Goal: Information Seeking & Learning: Learn about a topic

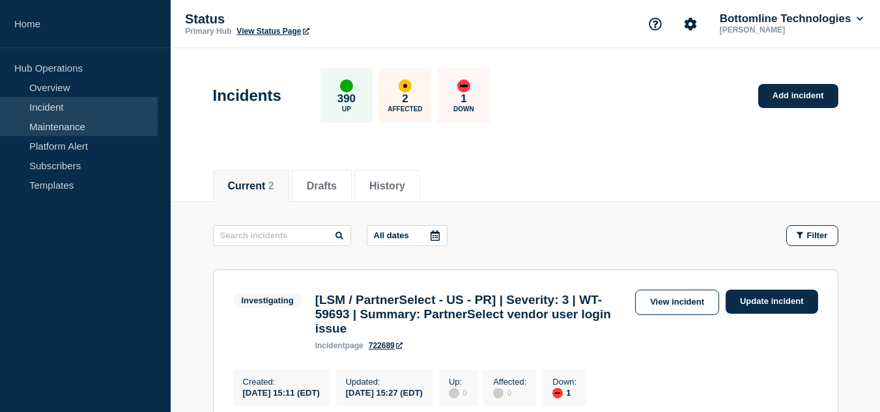
click at [83, 117] on link "Maintenance" at bounding box center [79, 127] width 158 height 20
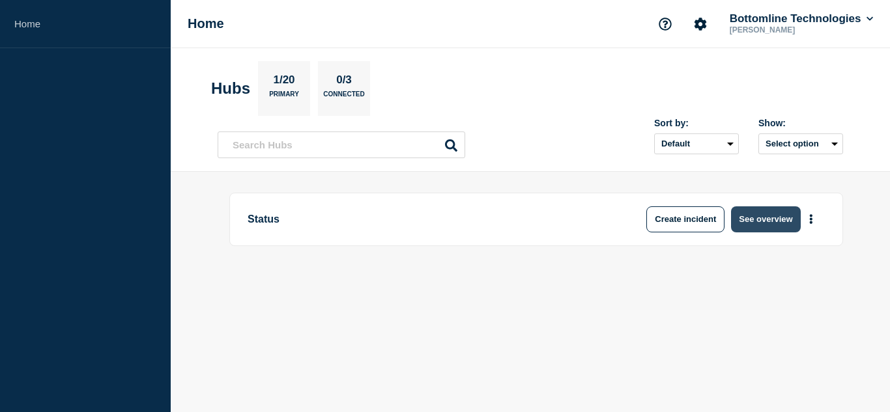
click at [765, 227] on button "See overview" at bounding box center [765, 219] width 69 height 26
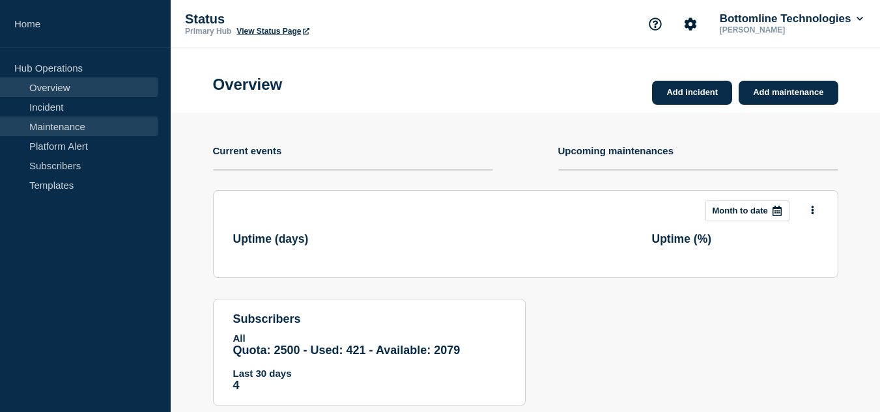
click at [94, 126] on link "Maintenance" at bounding box center [79, 127] width 158 height 20
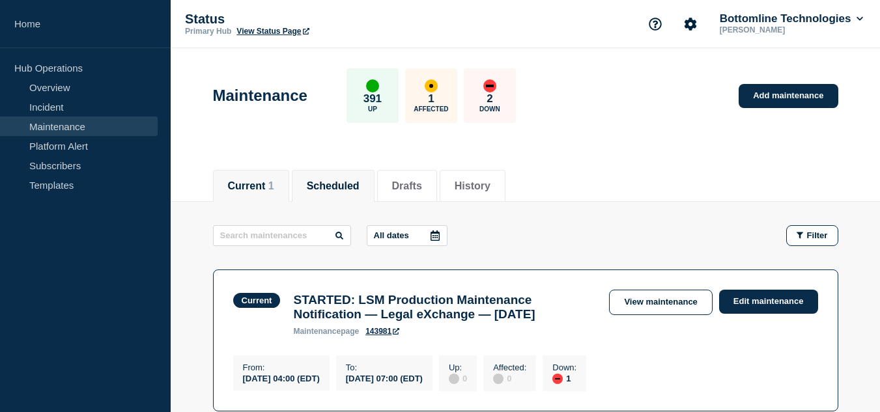
click at [360, 191] on button "Scheduled" at bounding box center [333, 186] width 53 height 12
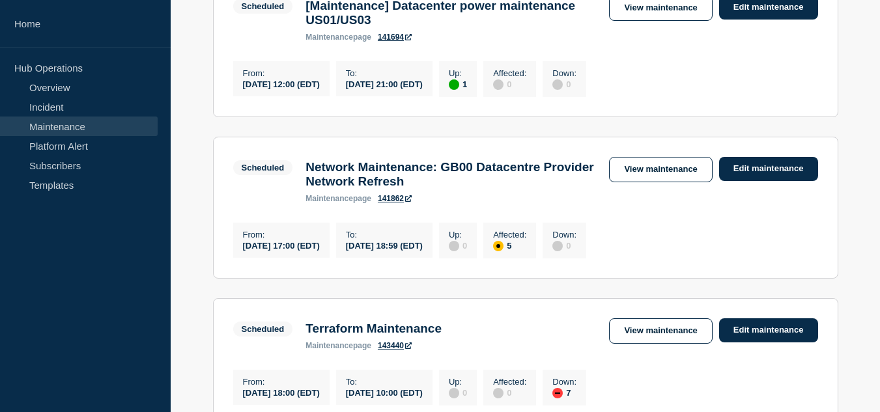
scroll to position [391, 0]
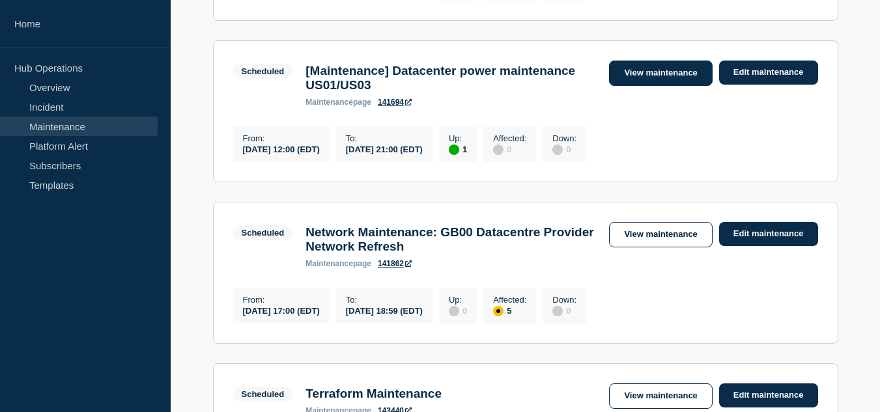
click at [623, 78] on link "View maintenance" at bounding box center [660, 73] width 103 height 25
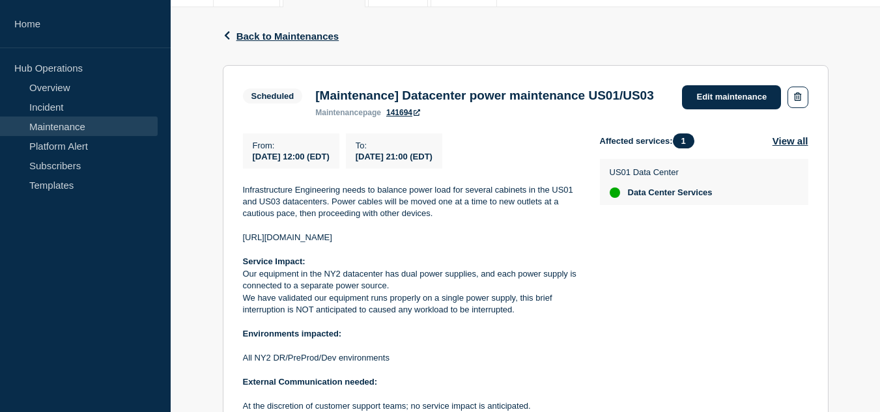
scroll to position [260, 0]
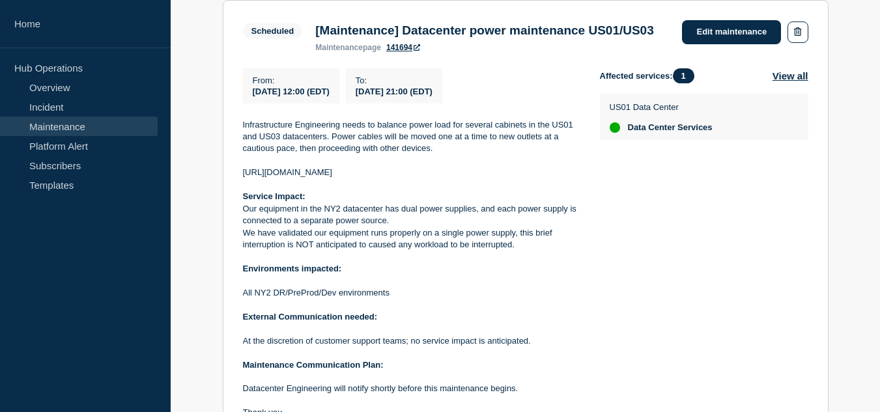
click at [147, 315] on aside "Home Hub Operations Overview Incident Maintenance Platform Alert Subscribers Te…" at bounding box center [85, 206] width 171 height 412
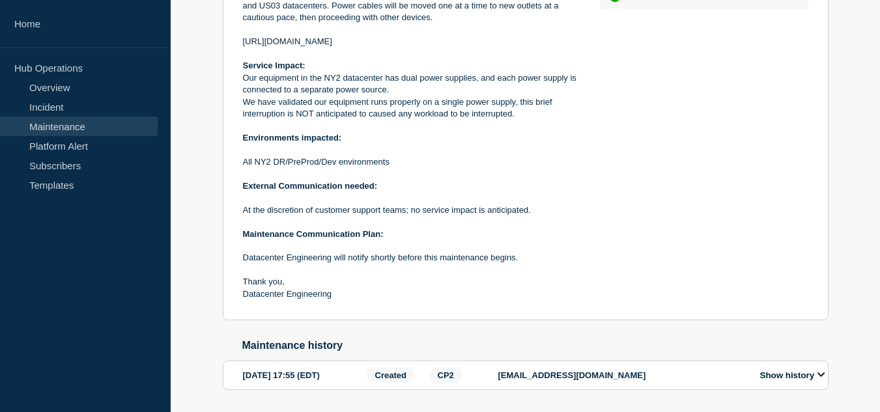
scroll to position [455, 0]
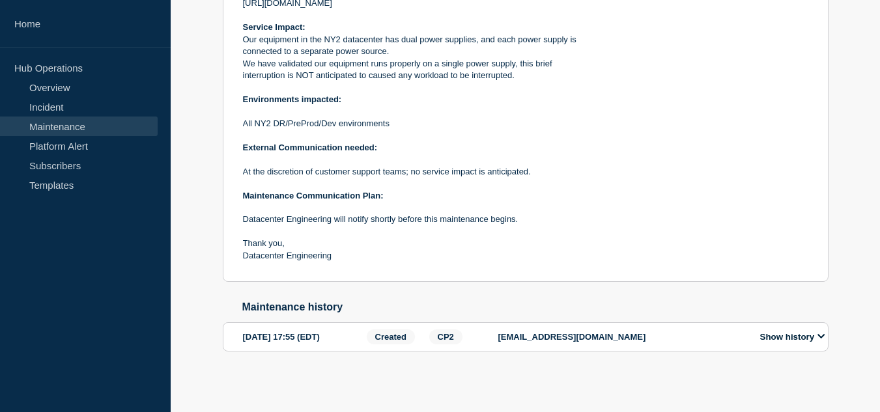
click at [793, 337] on button "Show history" at bounding box center [792, 337] width 73 height 11
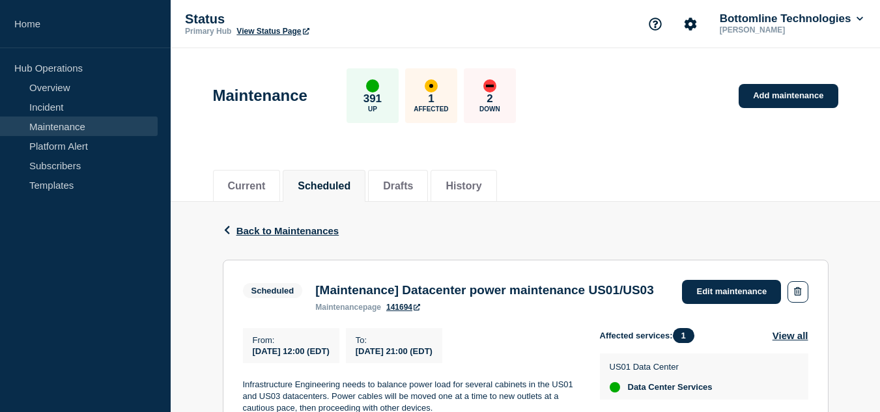
scroll to position [130, 0]
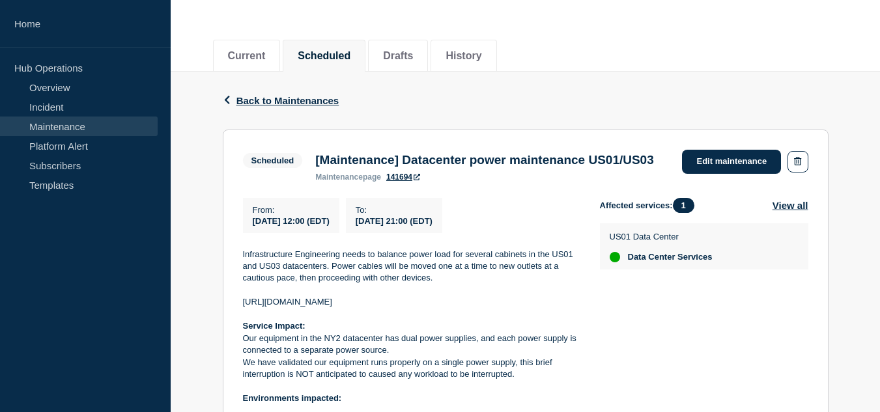
drag, startPoint x: 413, startPoint y: 324, endPoint x: 242, endPoint y: 322, distance: 171.3
click at [242, 322] on section "Scheduled [Maintenance] Datacenter power maintenance US01/US03 maintenance page…" at bounding box center [526, 356] width 606 height 452
copy p "https://jira.bottomline.tech/browse/WT-59348"
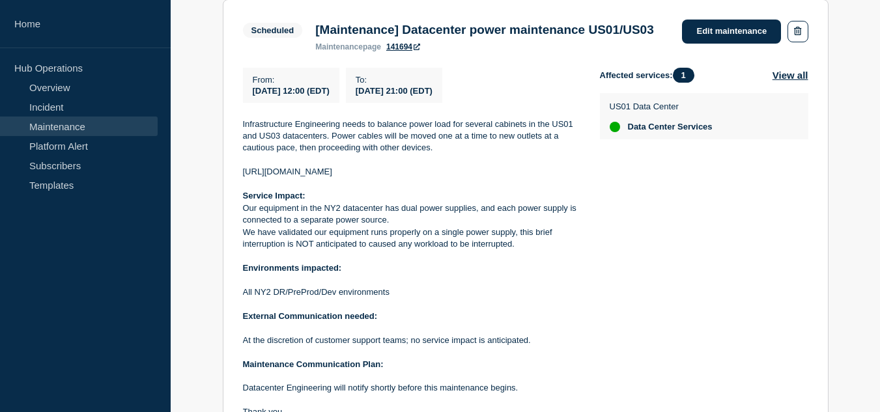
scroll to position [326, 0]
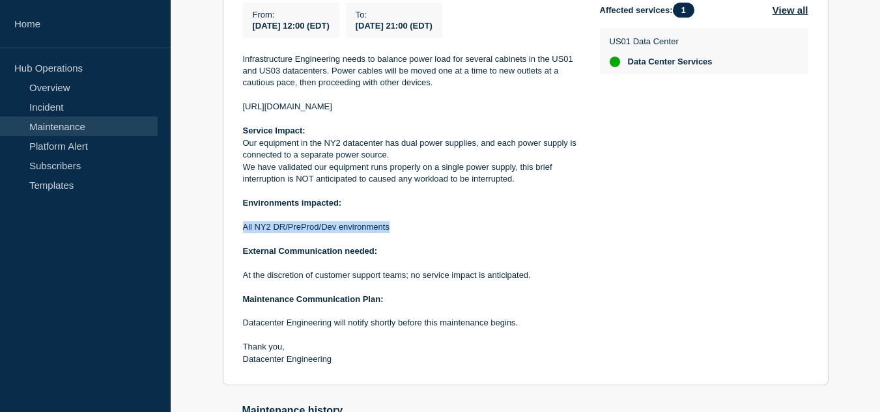
drag, startPoint x: 390, startPoint y: 247, endPoint x: 242, endPoint y: 248, distance: 148.5
click at [242, 248] on section "Scheduled [Maintenance] Datacenter power maintenance US01/US03 maintenance page…" at bounding box center [526, 160] width 606 height 452
copy p "All NY2 DR/PreProd/Dev environments"
